Goal: Find specific page/section: Find specific page/section

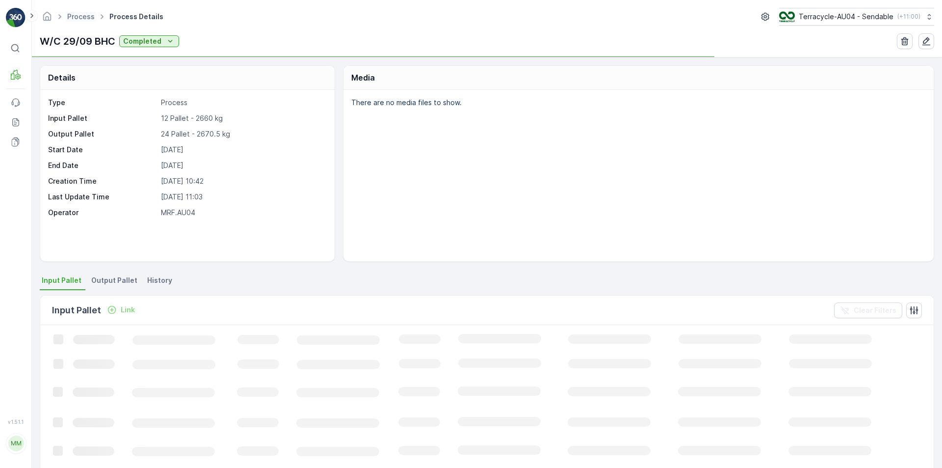
click at [79, 21] on span "Process" at bounding box center [80, 17] width 31 height 10
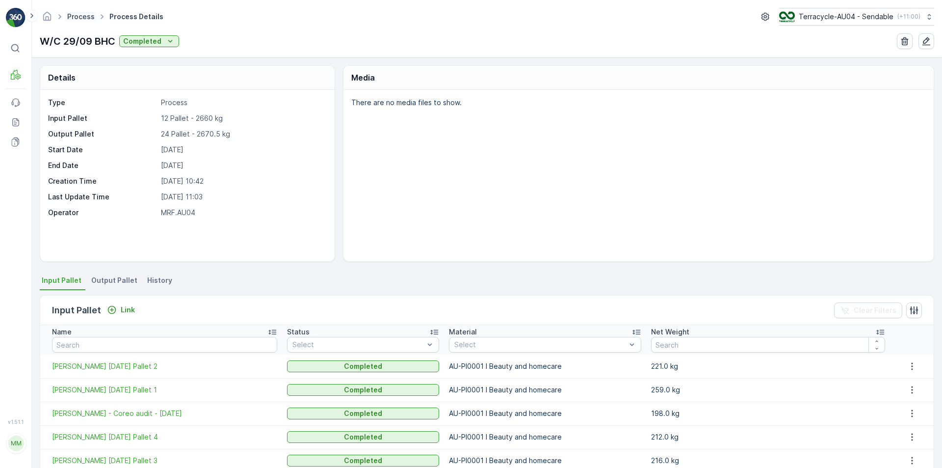
click at [81, 19] on link "Process" at bounding box center [80, 16] width 27 height 8
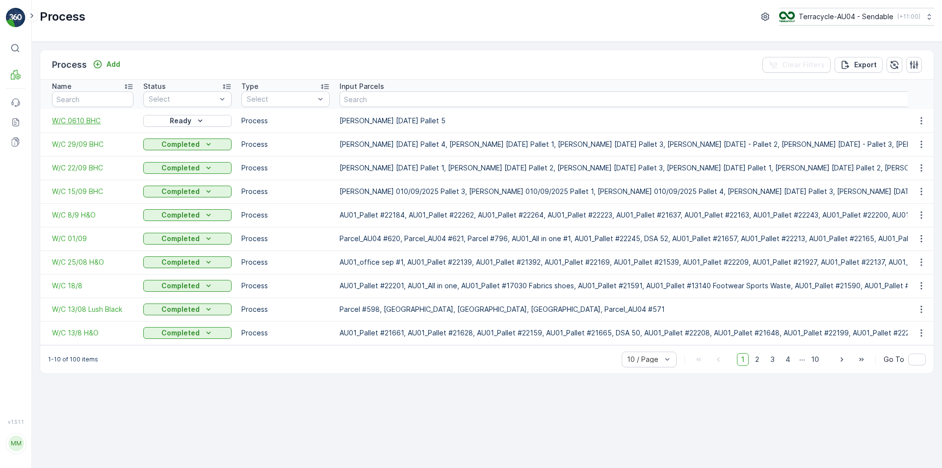
click at [85, 124] on span "W/C 0610 BHC" at bounding box center [92, 121] width 81 height 10
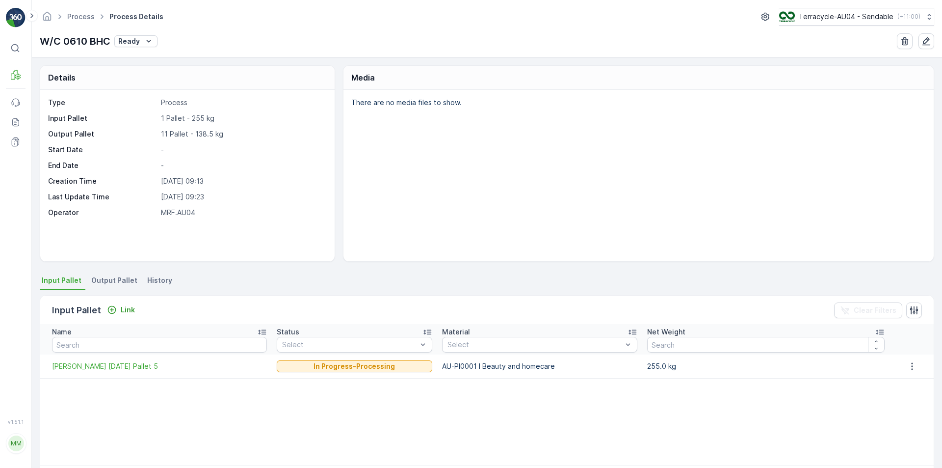
click at [123, 284] on span "Output Pallet" at bounding box center [114, 280] width 46 height 10
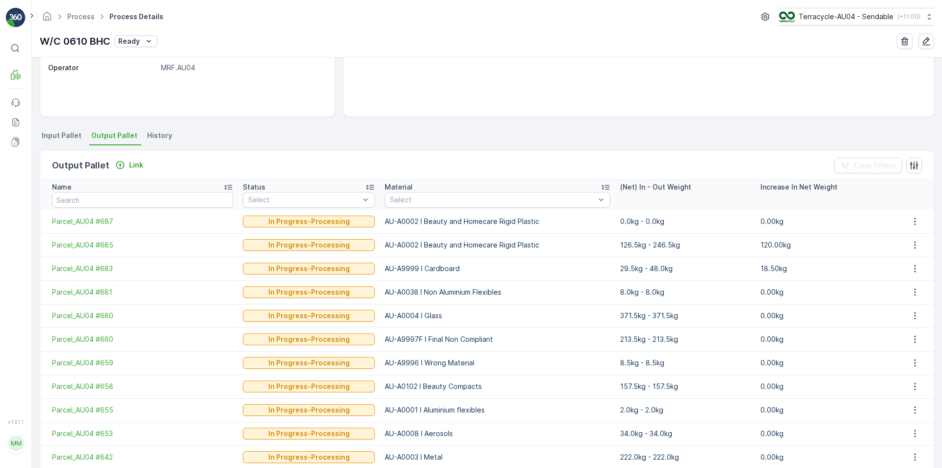
scroll to position [187, 0]
